Goal: Register for event/course

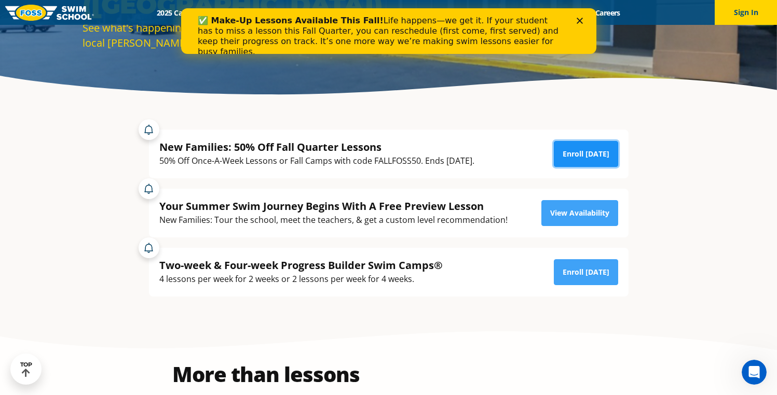
click at [571, 158] on link "Enroll [DATE]" at bounding box center [586, 154] width 64 height 26
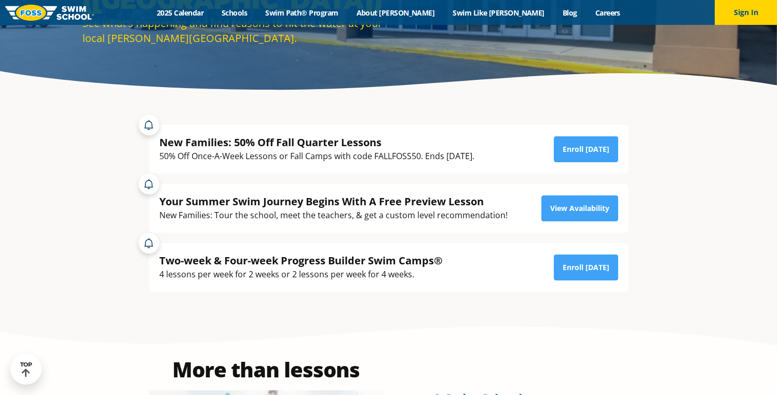
scroll to position [530, 0]
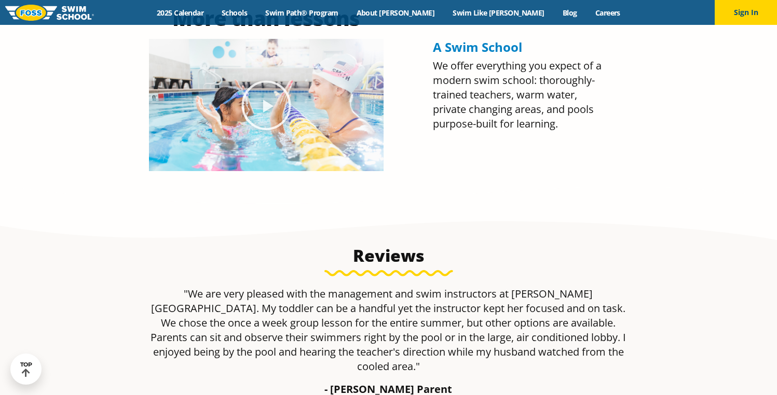
click at [137, 196] on section "More than lessons A Swim School We offer everything you expect of a modern swim…" at bounding box center [388, 89] width 777 height 246
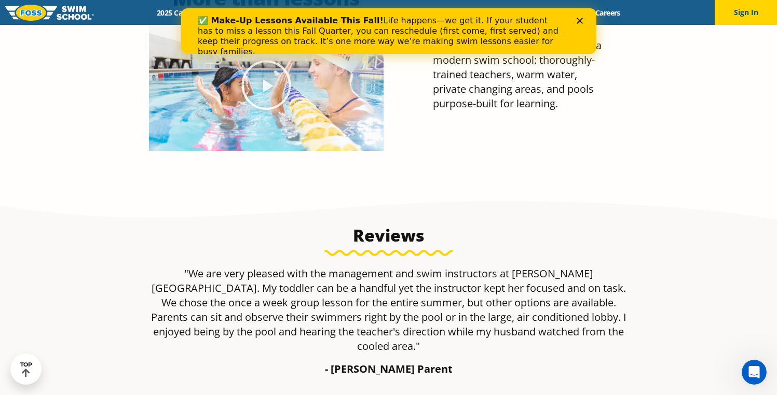
scroll to position [0, 0]
click at [582, 19] on div "Close" at bounding box center [581, 21] width 10 height 6
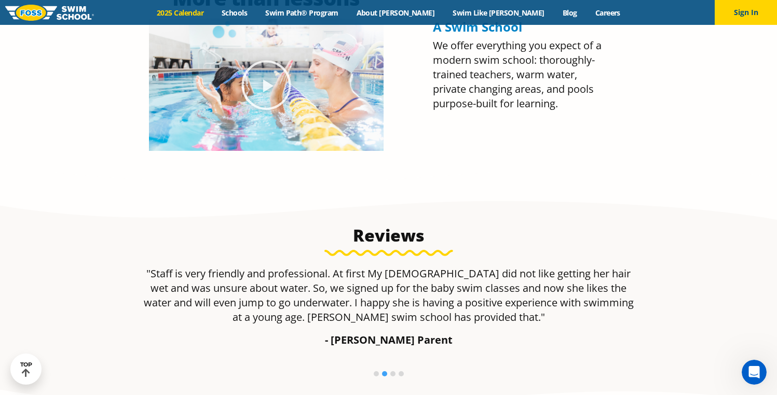
click at [213, 13] on link "2025 Calendar" at bounding box center [180, 13] width 65 height 10
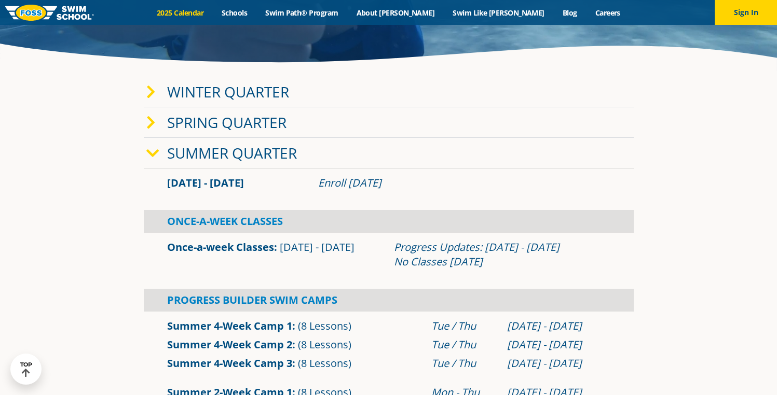
scroll to position [221, 0]
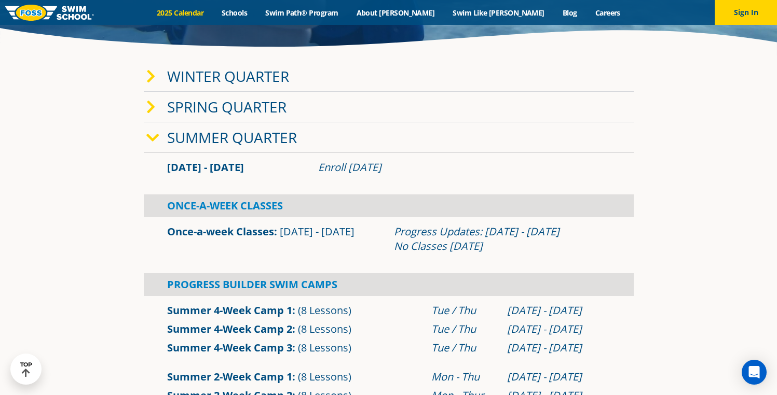
click at [228, 231] on link "Once-a-week Classes" at bounding box center [220, 232] width 107 height 14
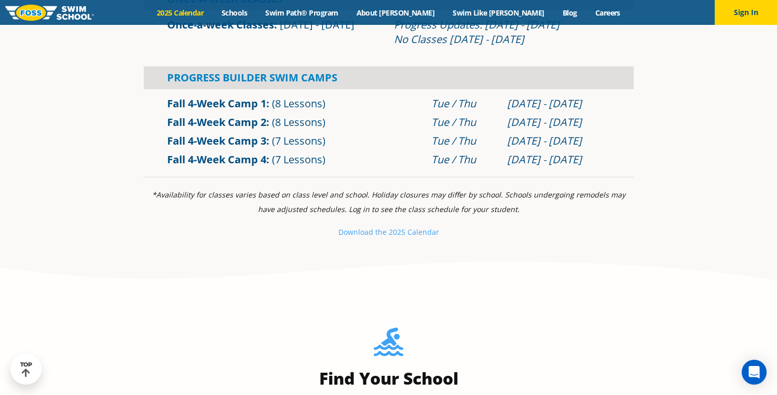
scroll to position [795, 0]
